Goal: Entertainment & Leisure: Consume media (video, audio)

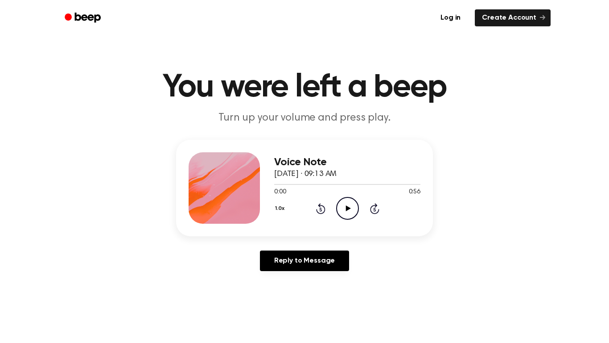
click at [339, 206] on icon "Play Audio" at bounding box center [347, 208] width 23 height 23
click at [343, 209] on icon "Pause Audio" at bounding box center [347, 208] width 23 height 23
click at [343, 208] on icon "Play Audio" at bounding box center [347, 208] width 23 height 23
click at [318, 211] on icon "Rewind 5 seconds" at bounding box center [321, 209] width 10 height 12
click at [332, 208] on div "1.0x Rewind 5 seconds Play Audio Skip 5 seconds" at bounding box center [347, 208] width 146 height 23
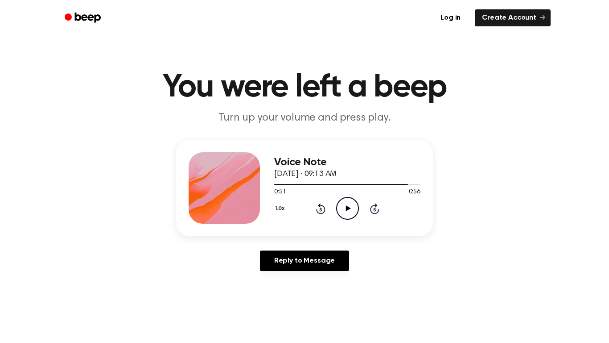
click at [326, 209] on div "1.0x Rewind 5 seconds Play Audio Skip 5 seconds" at bounding box center [347, 208] width 146 height 23
click at [324, 208] on icon at bounding box center [320, 208] width 9 height 11
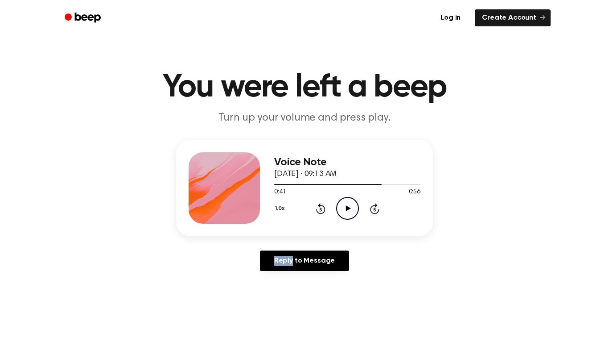
click at [324, 208] on icon at bounding box center [320, 208] width 9 height 11
click at [286, 185] on div at bounding box center [308, 184] width 68 height 1
drag, startPoint x: 286, startPoint y: 185, endPoint x: 272, endPoint y: 186, distance: 14.7
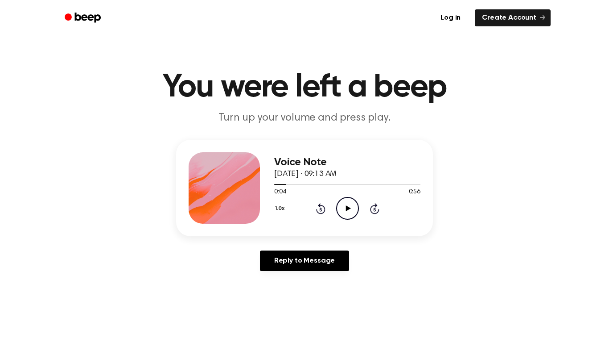
click at [272, 186] on div "Voice Note [DATE] · 09:13 AM 0:04 0:56 Your browser does not support the [objec…" at bounding box center [304, 188] width 257 height 96
click at [337, 205] on circle at bounding box center [348, 208] width 22 height 22
